Goal: Task Accomplishment & Management: Use online tool/utility

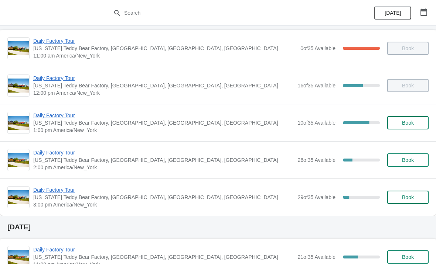
scroll to position [46, 0]
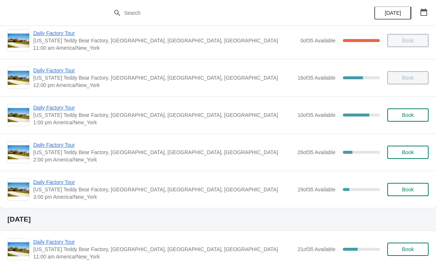
click at [203, 110] on span "Daily Factory Tour" at bounding box center [163, 107] width 260 height 7
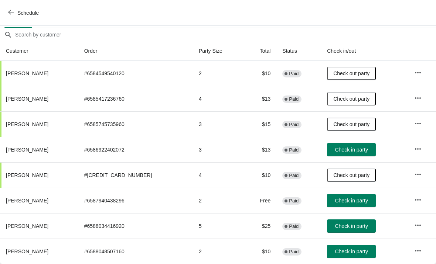
scroll to position [62, 0]
click at [349, 150] on span "Check in party" at bounding box center [351, 150] width 33 height 6
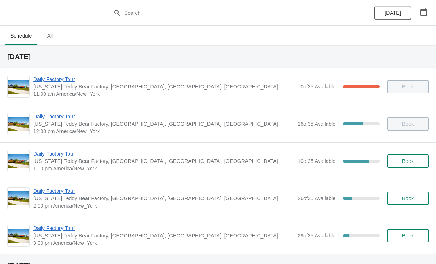
click at [175, 156] on span "Daily Factory Tour" at bounding box center [163, 153] width 260 height 7
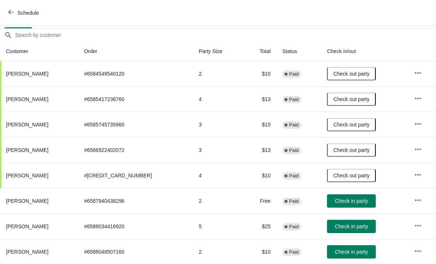
scroll to position [62, 0]
click at [362, 199] on span "Check in party" at bounding box center [351, 201] width 33 height 6
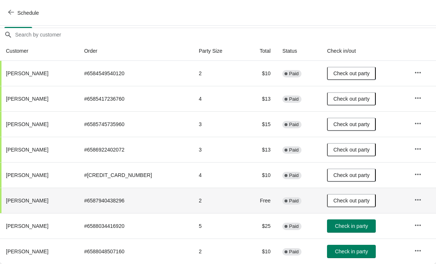
click at [343, 227] on span "Check in party" at bounding box center [351, 226] width 33 height 6
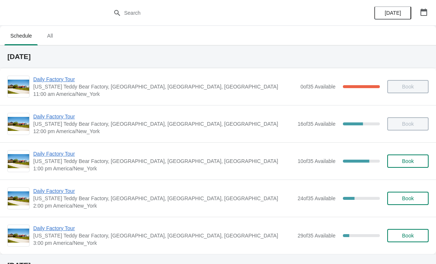
click at [59, 189] on span "Daily Factory Tour" at bounding box center [163, 191] width 260 height 7
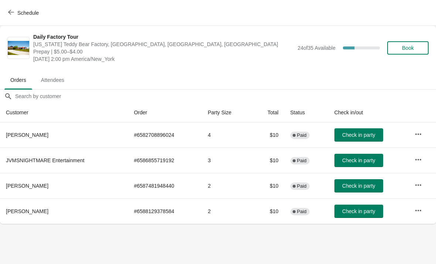
click at [422, 136] on icon "button" at bounding box center [417, 134] width 7 height 7
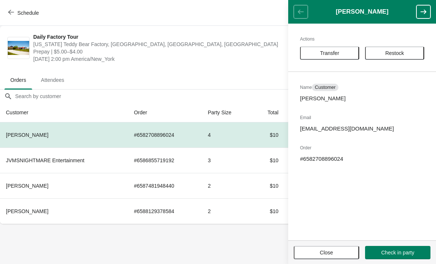
click at [328, 53] on span "Transfer" at bounding box center [329, 53] width 19 height 6
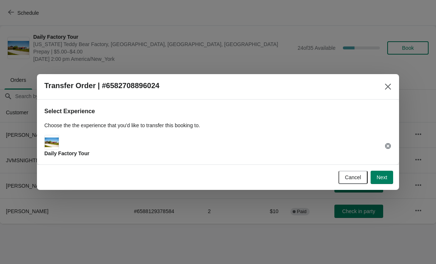
click at [382, 177] on span "Next" at bounding box center [381, 178] width 11 height 6
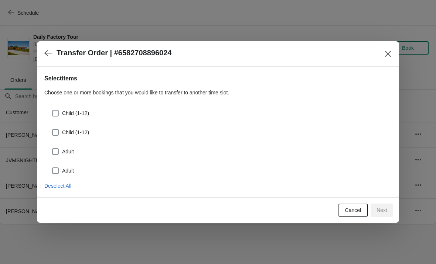
click at [55, 116] on span at bounding box center [55, 113] width 7 height 7
click at [52, 110] on input "Child (1-12)" at bounding box center [52, 110] width 0 height 0
checkbox input "true"
select select "Child (1-12)"
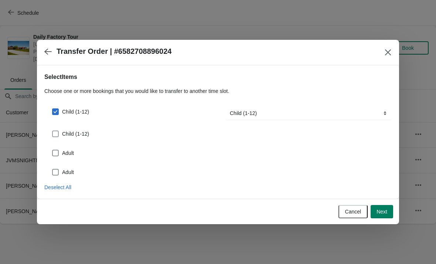
click at [56, 134] on span at bounding box center [55, 134] width 7 height 7
click at [52, 131] on input "Child (1-12)" at bounding box center [52, 131] width 0 height 0
checkbox input "true"
select select "Child (1-12)"
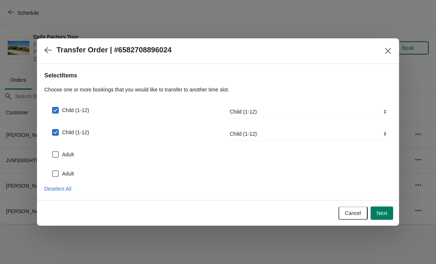
click at [55, 154] on span at bounding box center [55, 154] width 7 height 7
click at [52, 152] on input "Adult" at bounding box center [52, 151] width 0 height 0
checkbox input "true"
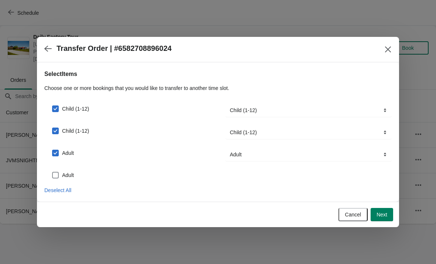
click at [57, 174] on span at bounding box center [55, 175] width 7 height 7
click at [52, 172] on input "Adult" at bounding box center [52, 172] width 0 height 0
checkbox input "true"
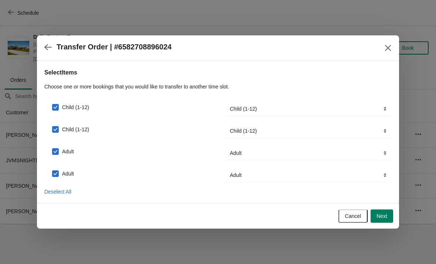
click at [389, 213] on button "Next" at bounding box center [381, 216] width 23 height 13
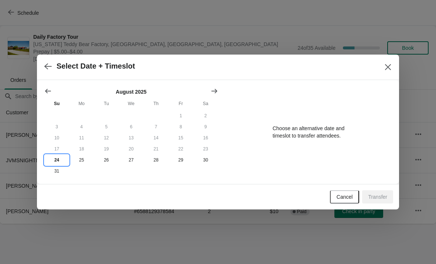
click at [55, 159] on button "24" at bounding box center [56, 160] width 25 height 11
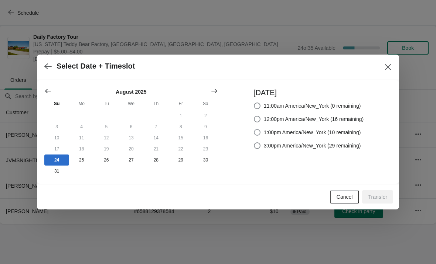
click at [254, 129] on span at bounding box center [257, 132] width 7 height 7
click at [254, 129] on input "1:00pm America/New_York (10 remaining)" at bounding box center [254, 129] width 0 height 0
radio input "true"
click at [374, 197] on span "Transfer" at bounding box center [377, 197] width 19 height 6
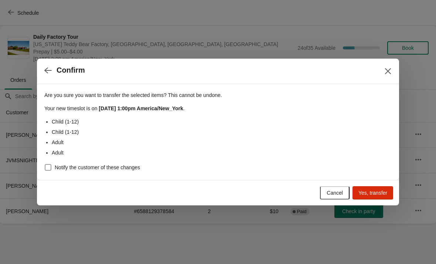
click at [47, 170] on span at bounding box center [48, 167] width 7 height 7
click at [45, 165] on input "Notify the customer of these changes" at bounding box center [45, 164] width 0 height 0
checkbox input "true"
click at [370, 193] on span "Yes, transfer" at bounding box center [372, 193] width 29 height 6
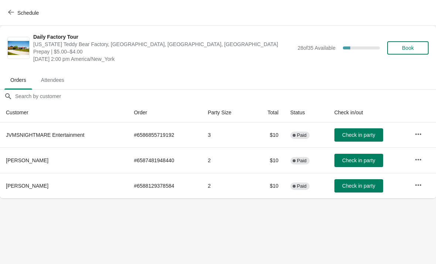
click at [11, 9] on button "Schedule" at bounding box center [24, 12] width 41 height 13
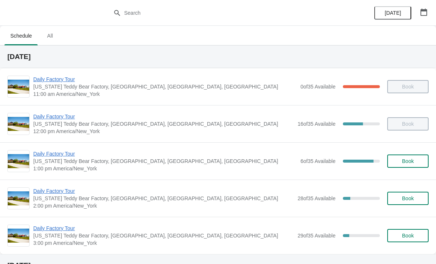
click at [50, 153] on span "Daily Factory Tour" at bounding box center [164, 153] width 263 height 7
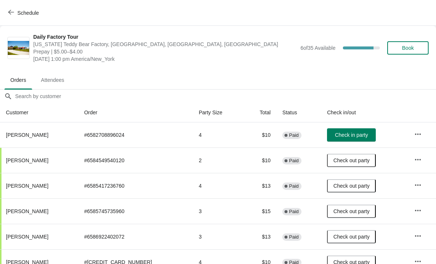
click at [353, 136] on span "Check in party" at bounding box center [351, 135] width 33 height 6
